Goal: Check status: Check status

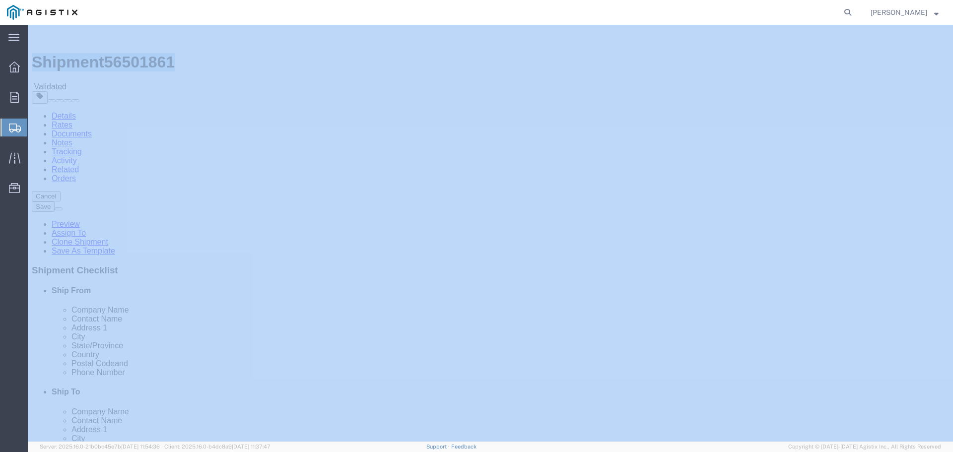
drag, startPoint x: 28, startPoint y: 25, endPoint x: 145, endPoint y: 39, distance: 118.5
click at [145, 53] on span "56501861" at bounding box center [139, 62] width 70 height 18
click at [86, 229] on link "Assign To" at bounding box center [69, 233] width 34 height 8
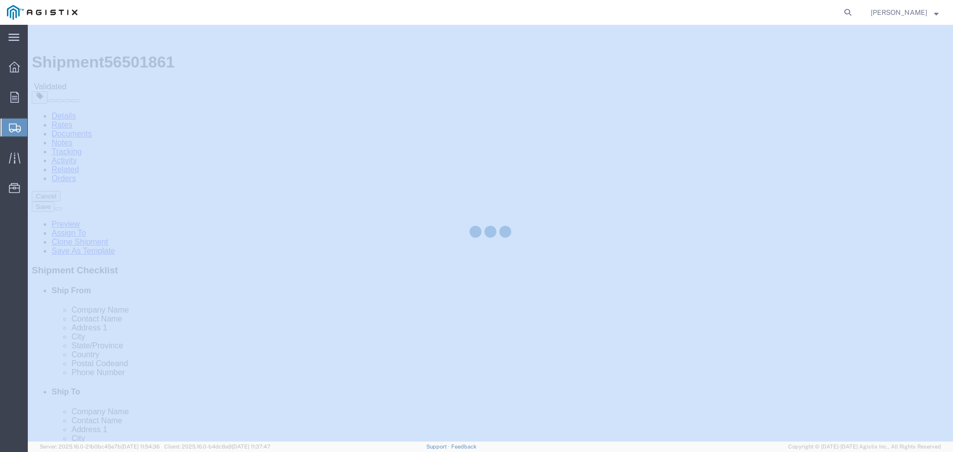
select select
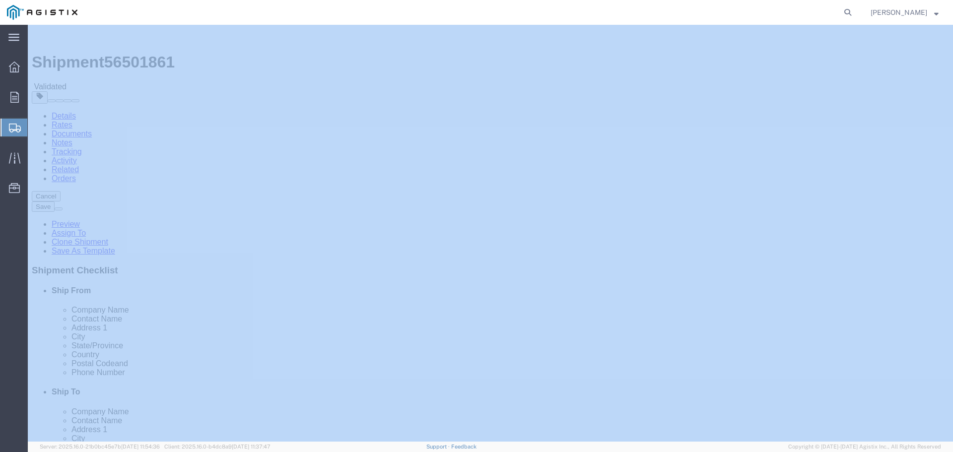
click at [55, 201] on button "Save" at bounding box center [43, 206] width 23 height 10
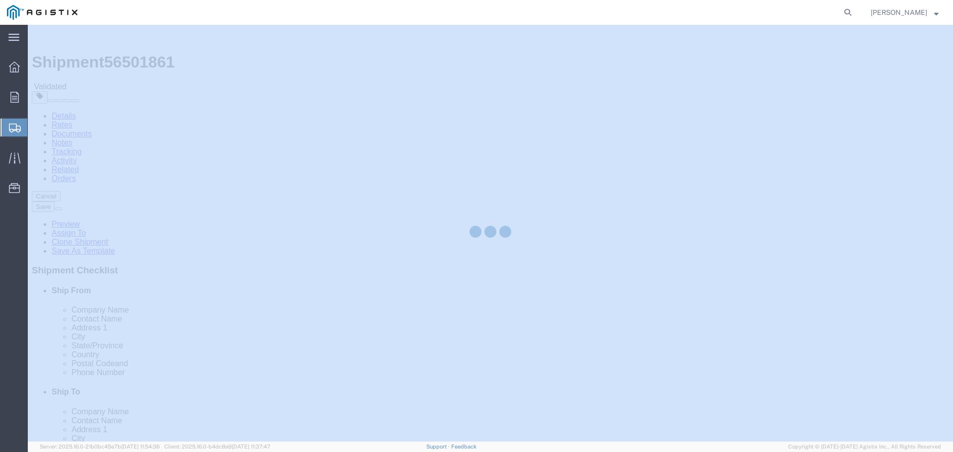
select select "46111"
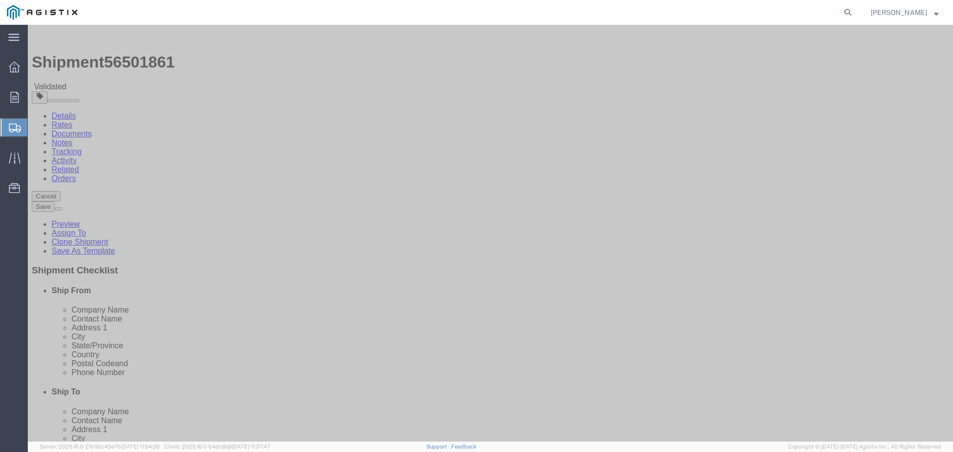
click at [76, 174] on link "Orders" at bounding box center [64, 178] width 24 height 8
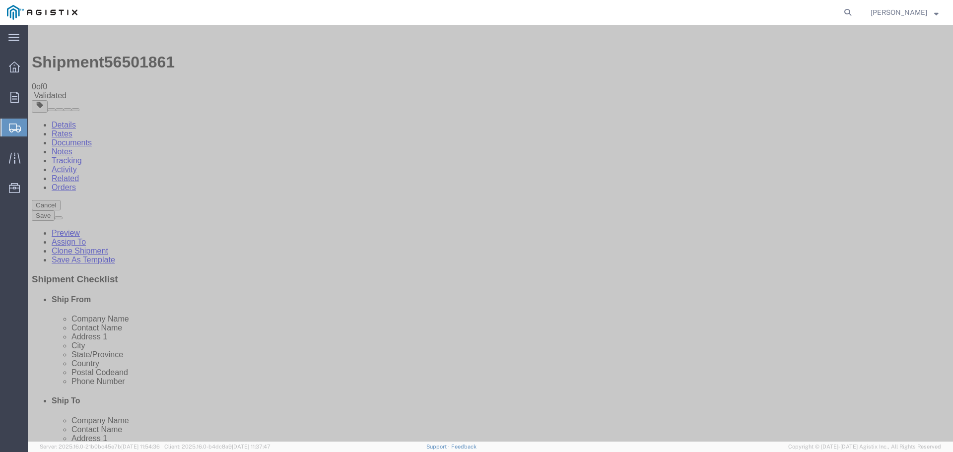
click at [72, 130] on link "Rates" at bounding box center [62, 134] width 21 height 8
drag, startPoint x: 163, startPoint y: 39, endPoint x: 55, endPoint y: 39, distance: 108.2
click at [55, 53] on h1 "Shipment 56501861" at bounding box center [490, 62] width 917 height 18
copy h1 "Shipment 56501861"
